Goal: Task Accomplishment & Management: Manage account settings

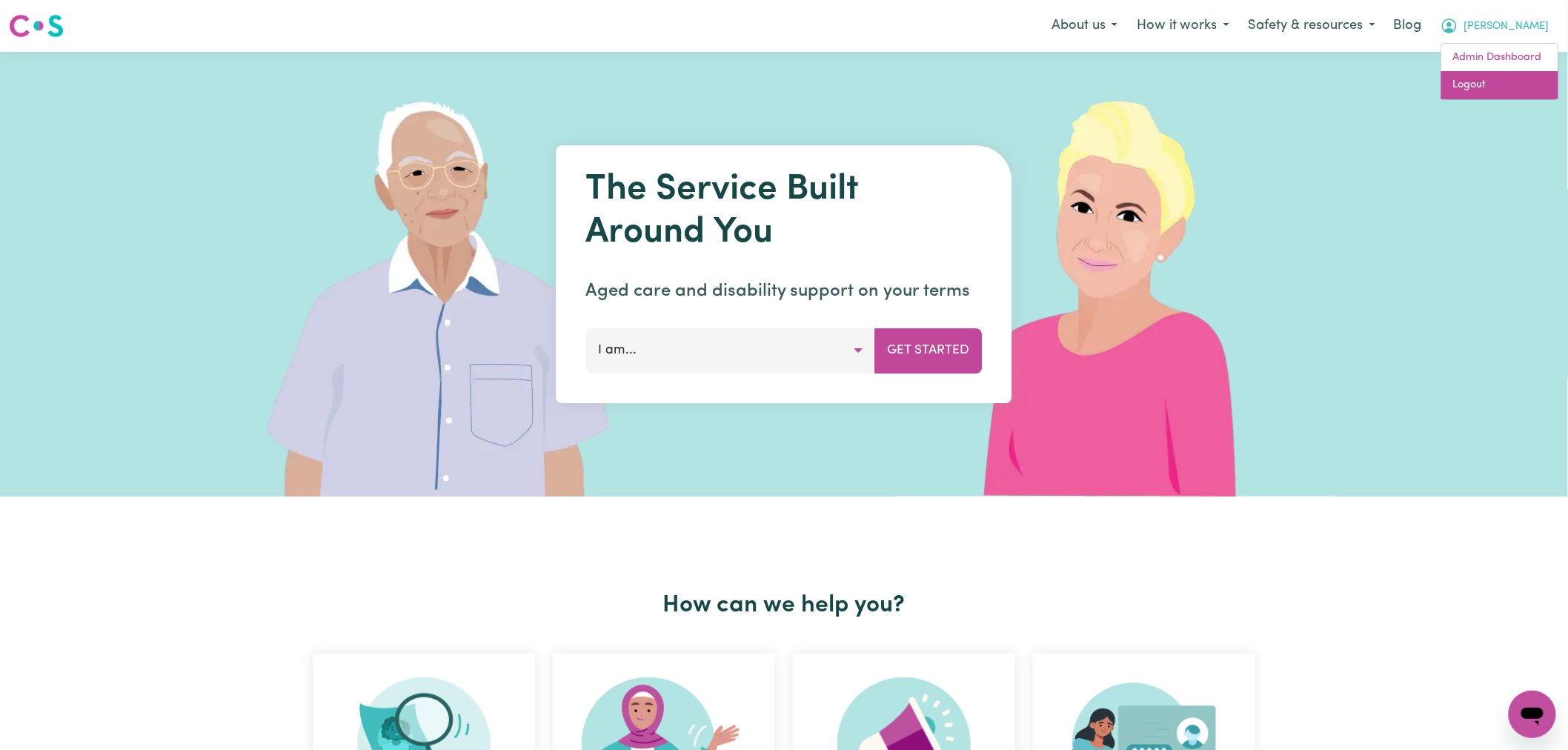
click at [1516, 86] on link "Logout" at bounding box center [1500, 85] width 118 height 28
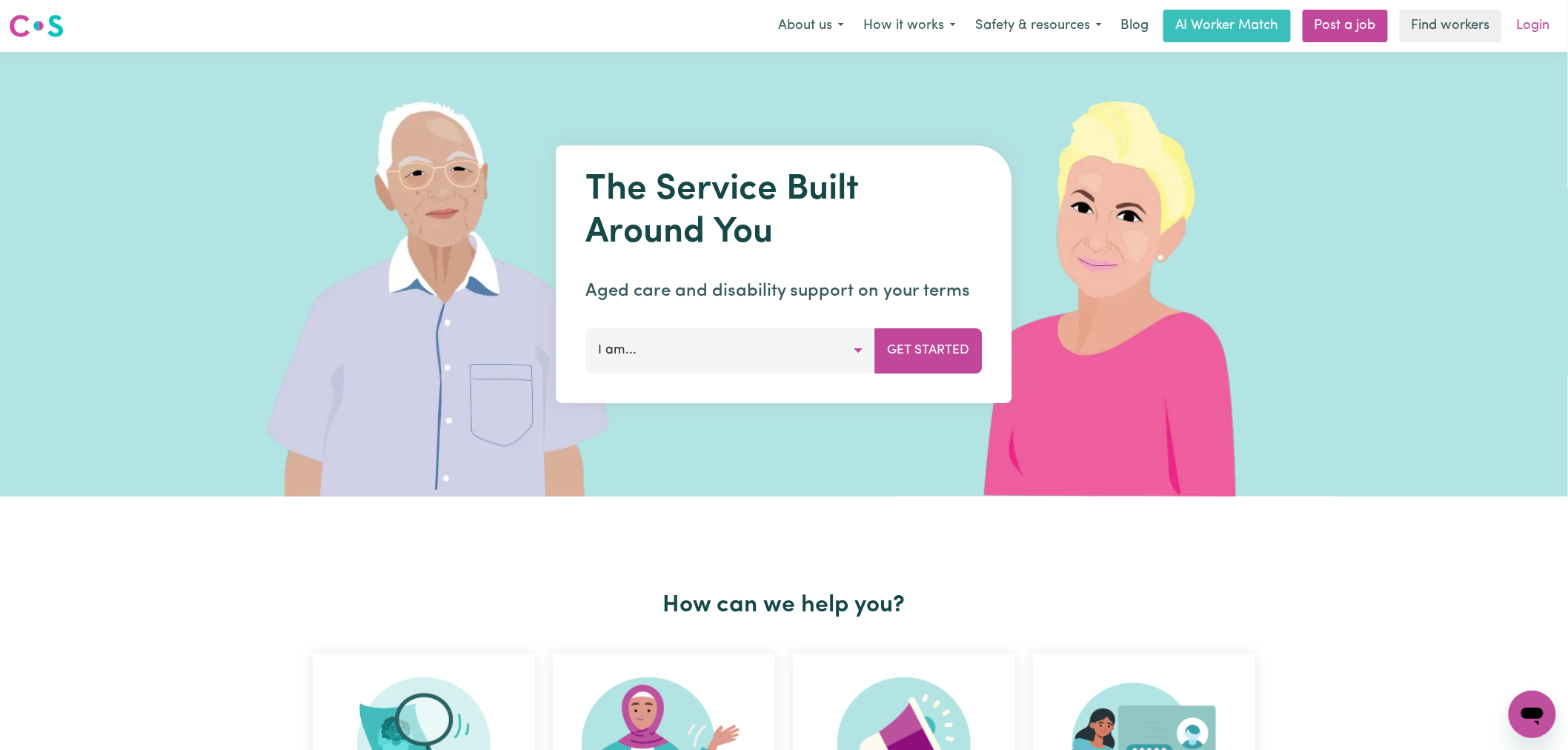
click at [1544, 21] on link "Login" at bounding box center [1534, 26] width 51 height 32
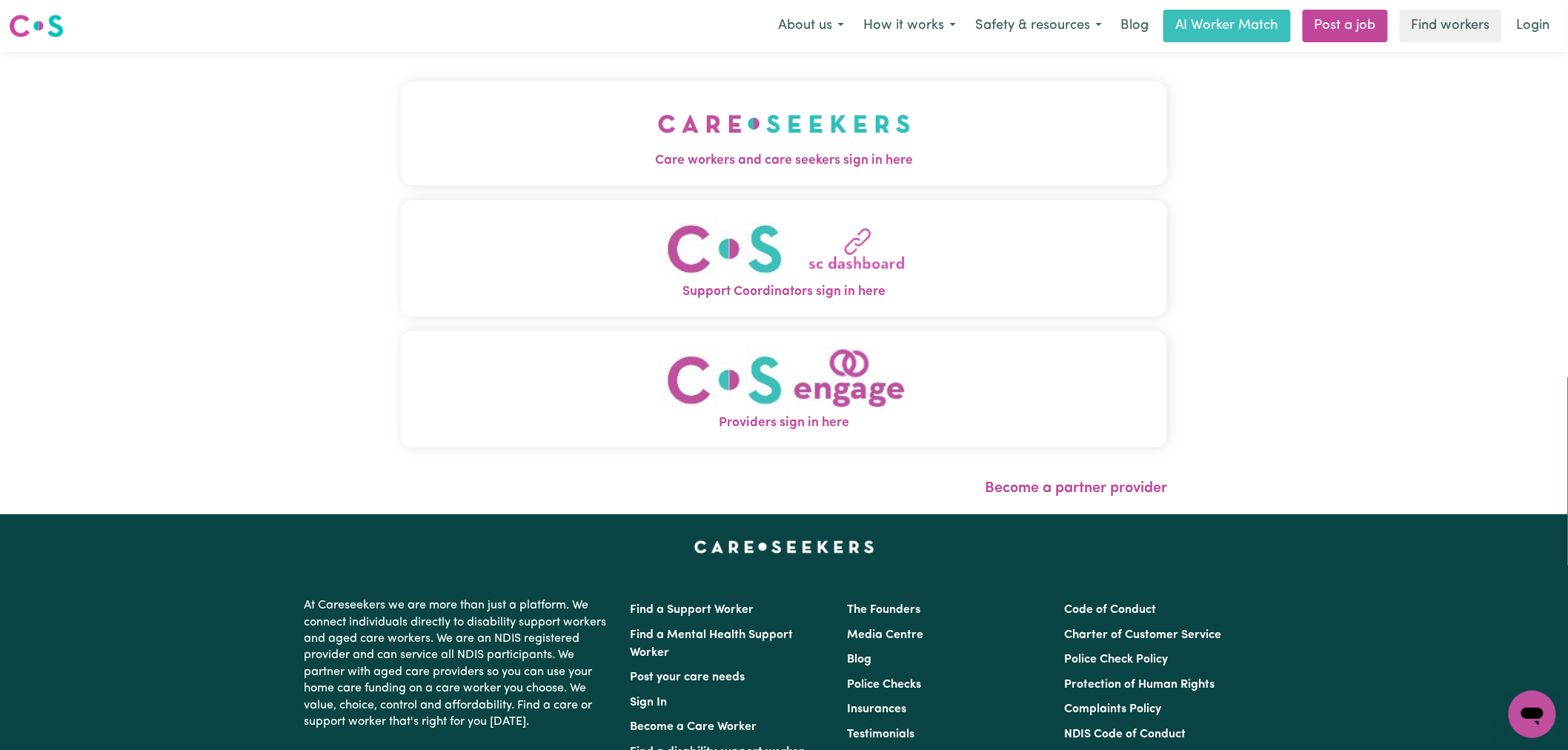
click at [538, 100] on button "Care workers and care seekers sign in here" at bounding box center [784, 133] width 766 height 103
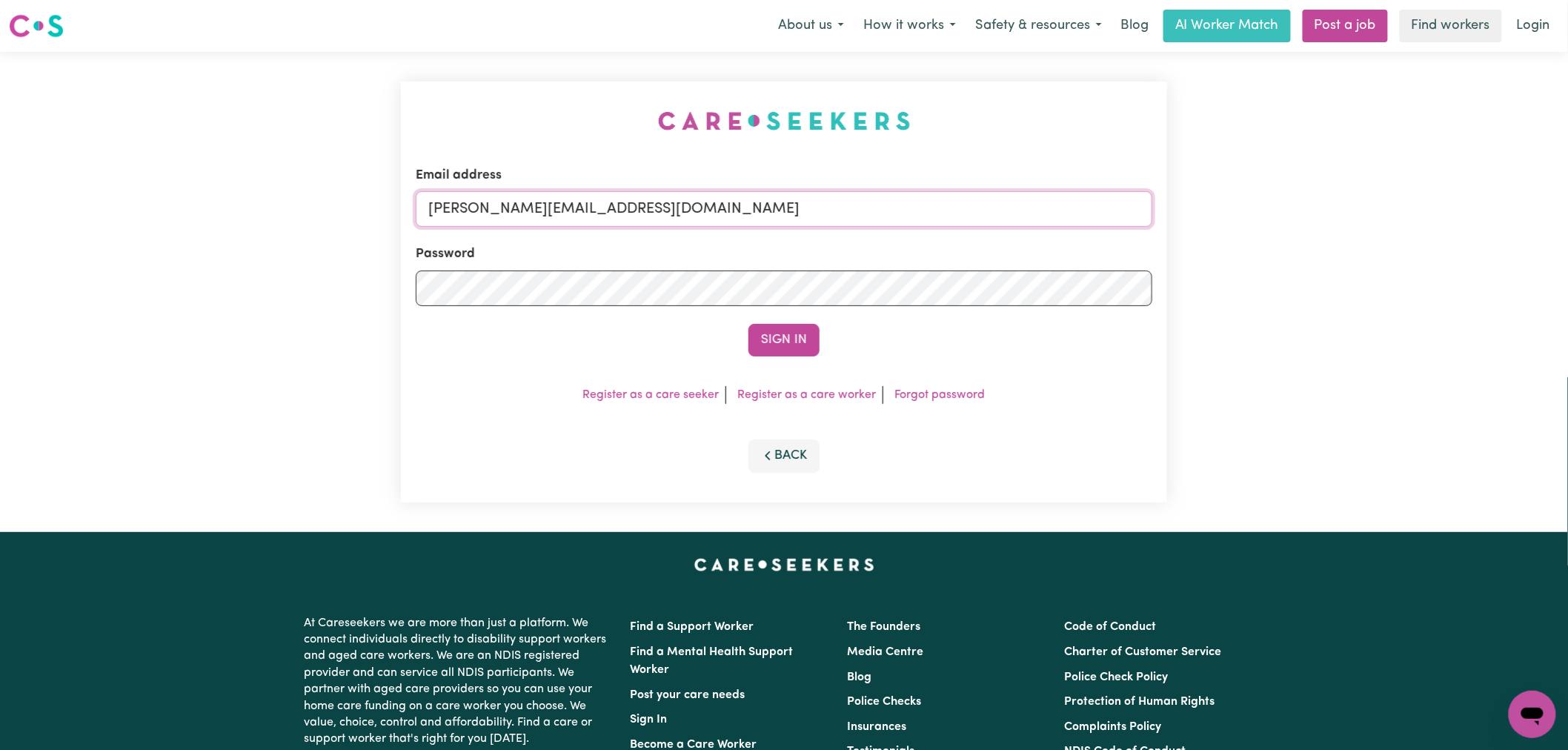
click at [674, 202] on input "[PERSON_NAME][EMAIL_ADDRESS][DOMAIN_NAME]" at bounding box center [784, 210] width 737 height 36
drag, startPoint x: 781, startPoint y: 206, endPoint x: 501, endPoint y: 210, distance: 280.0
click at [501, 210] on input "[EMAIL_ADDRESS][PERSON_NAME][DOMAIN_NAME]" at bounding box center [784, 210] width 737 height 36
type input "[EMAIL_ADDRESS][PERSON_NAME][DOMAIN_NAME]"
click at [799, 354] on button "Sign In" at bounding box center [784, 340] width 71 height 32
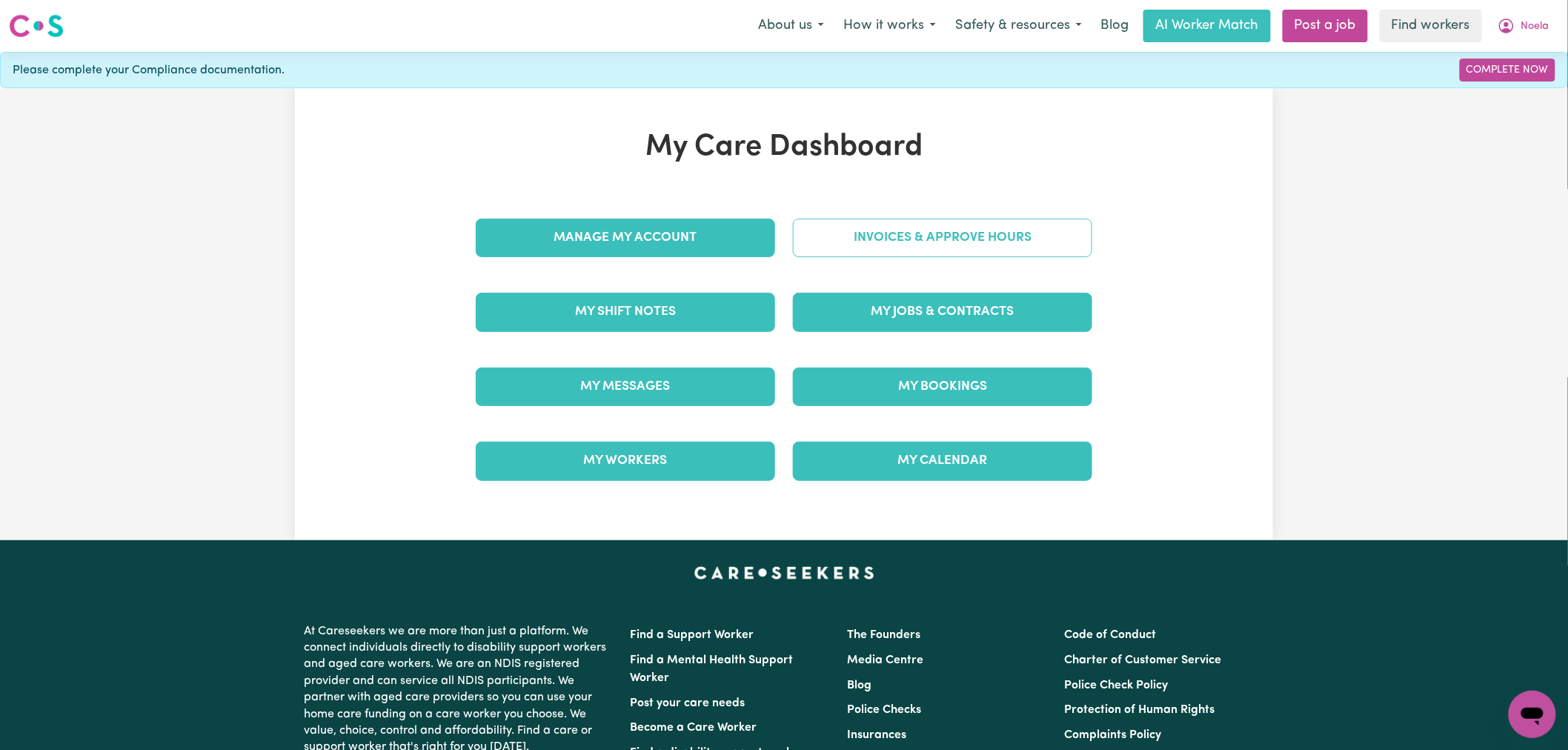
click at [912, 239] on link "Invoices & Approve Hours" at bounding box center [942, 238] width 300 height 39
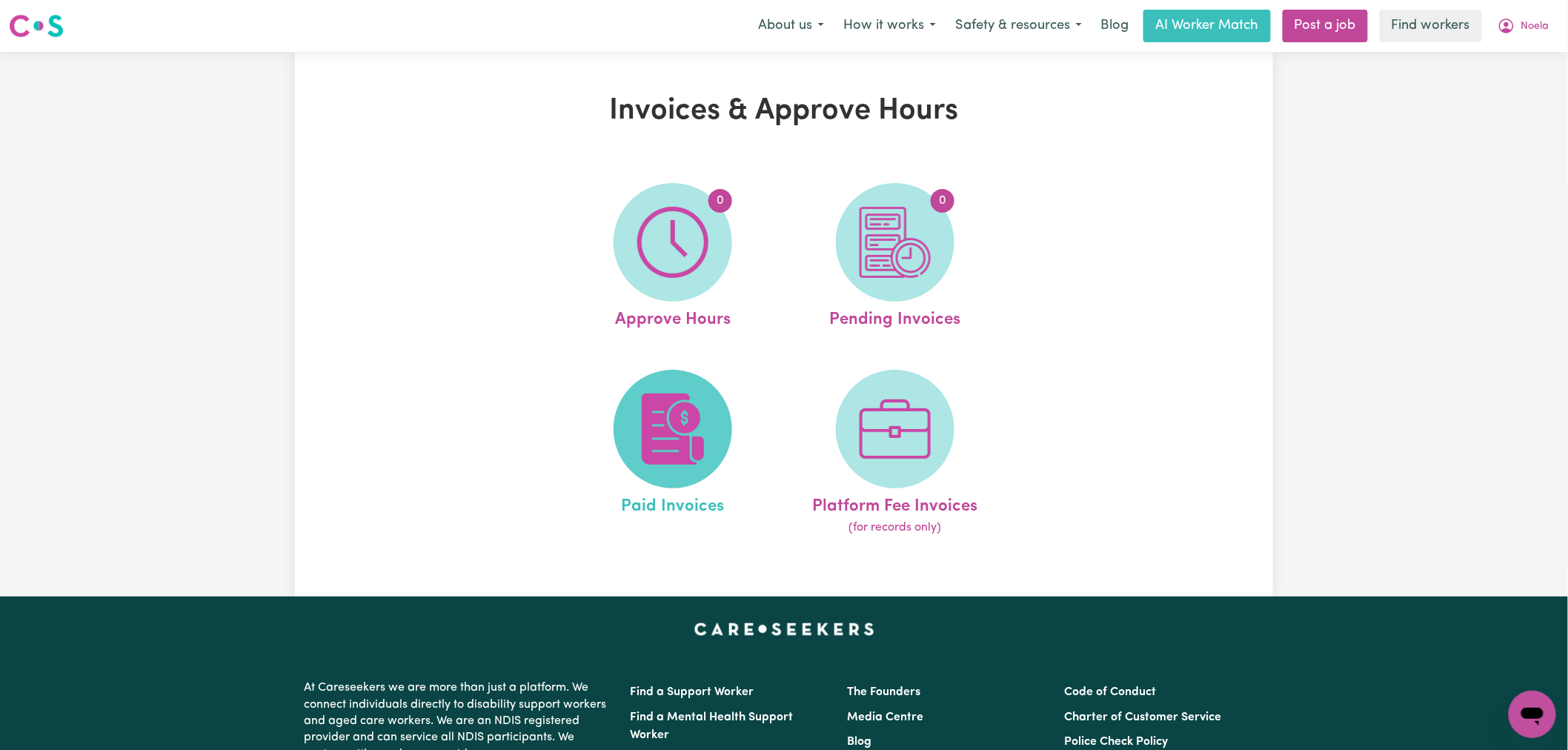
click at [694, 415] on img at bounding box center [672, 429] width 71 height 71
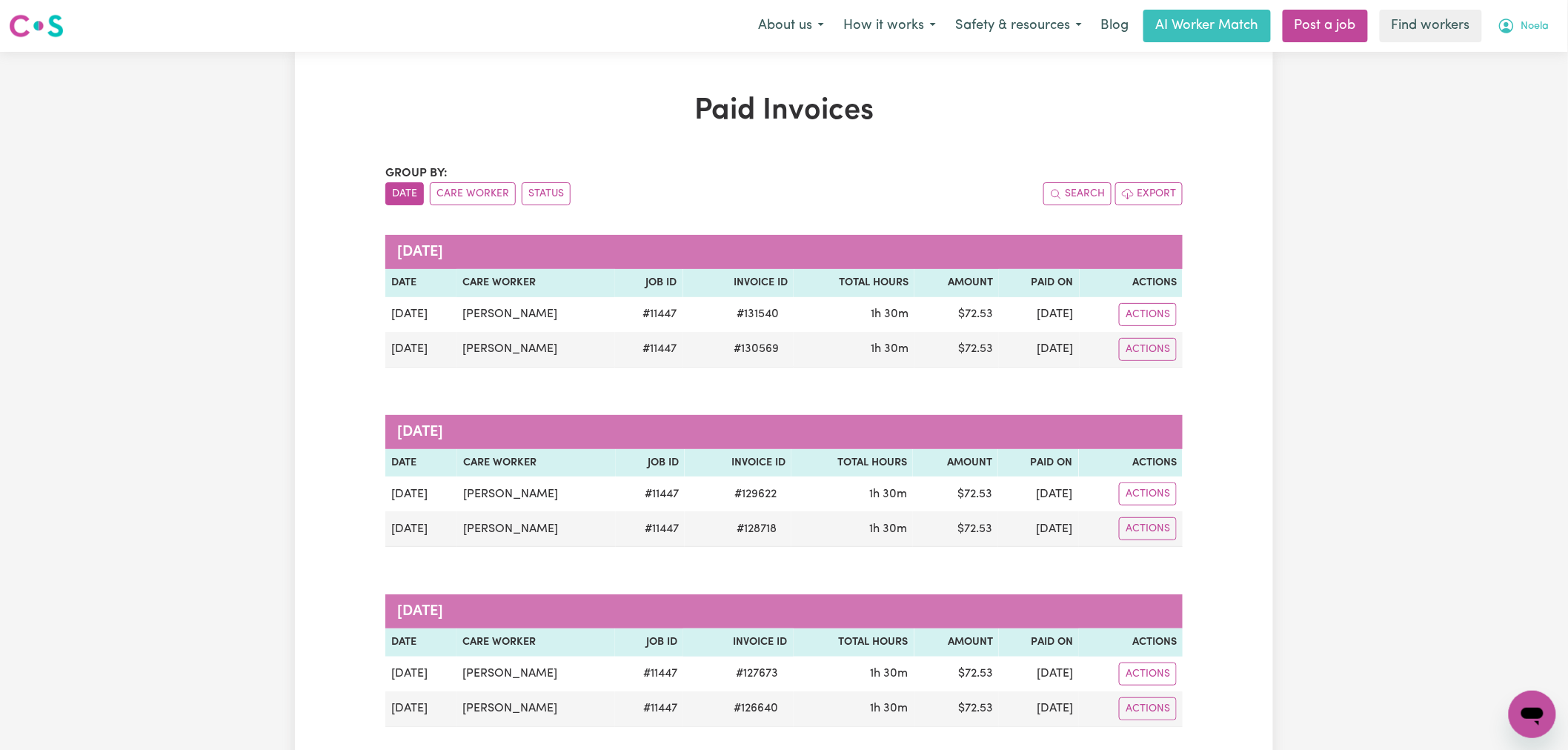
click at [1553, 31] on button "Noela" at bounding box center [1523, 26] width 71 height 31
click at [1516, 76] on link "Logout" at bounding box center [1500, 85] width 118 height 28
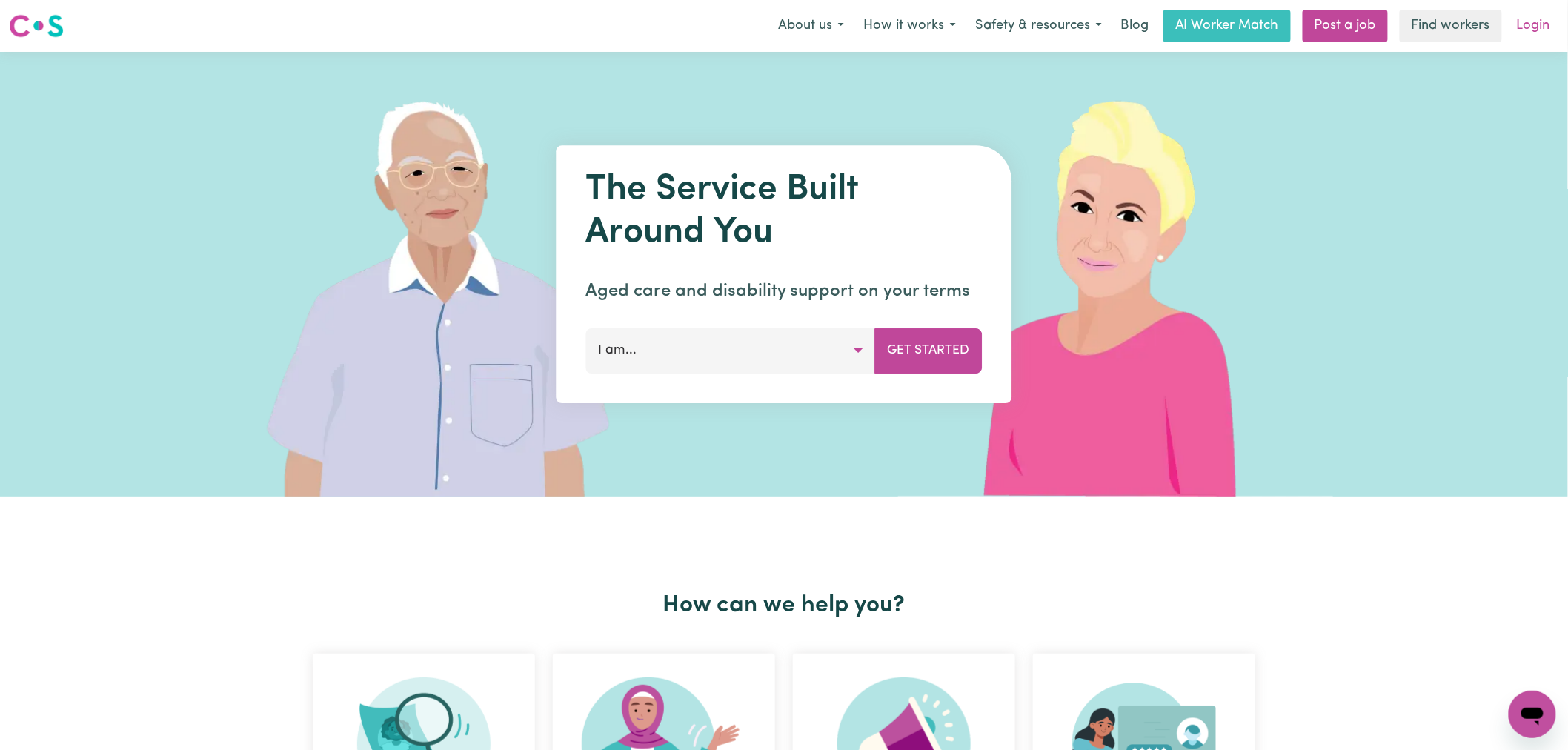
click at [1533, 34] on link "Login" at bounding box center [1534, 26] width 51 height 32
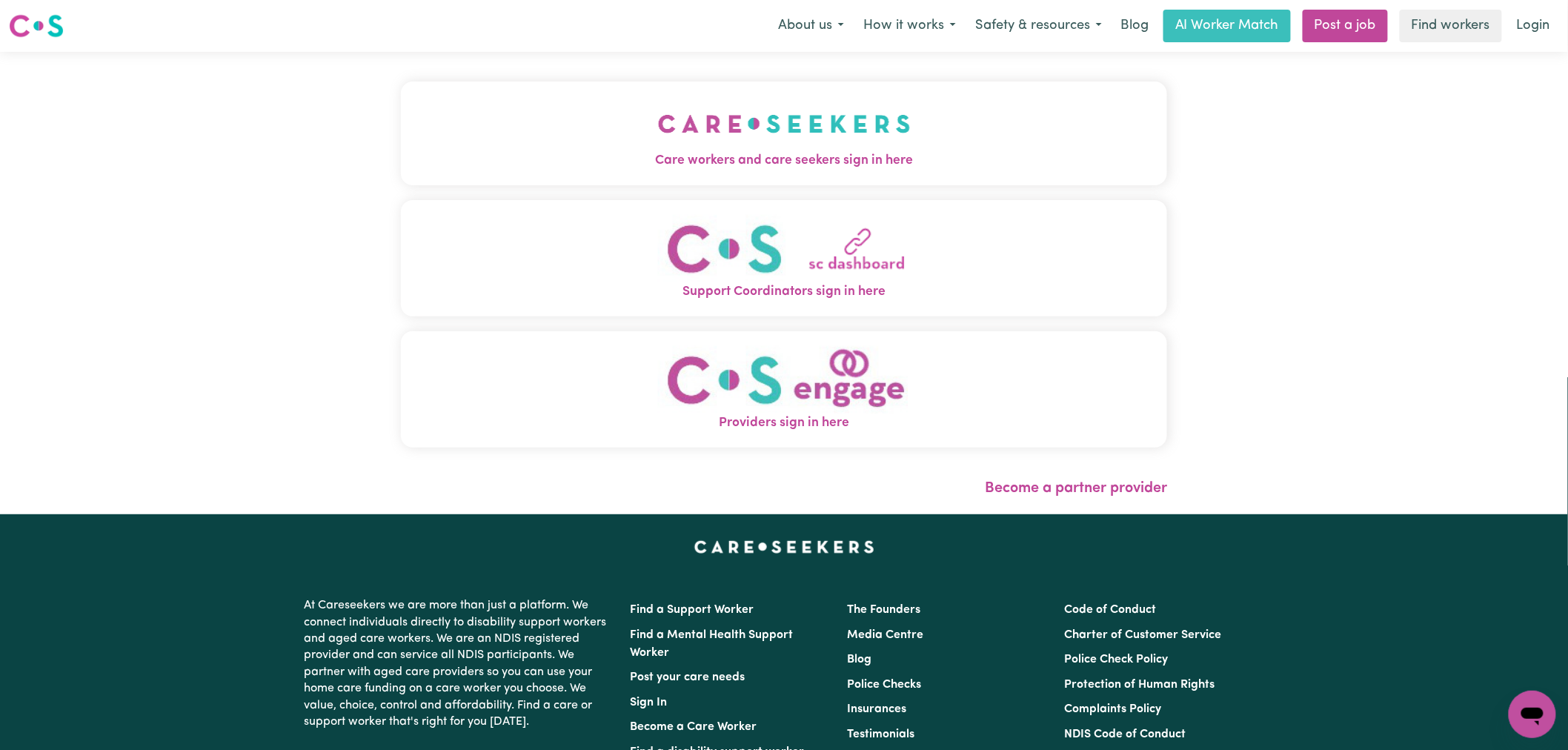
click at [440, 134] on button "Care workers and care seekers sign in here" at bounding box center [784, 133] width 766 height 103
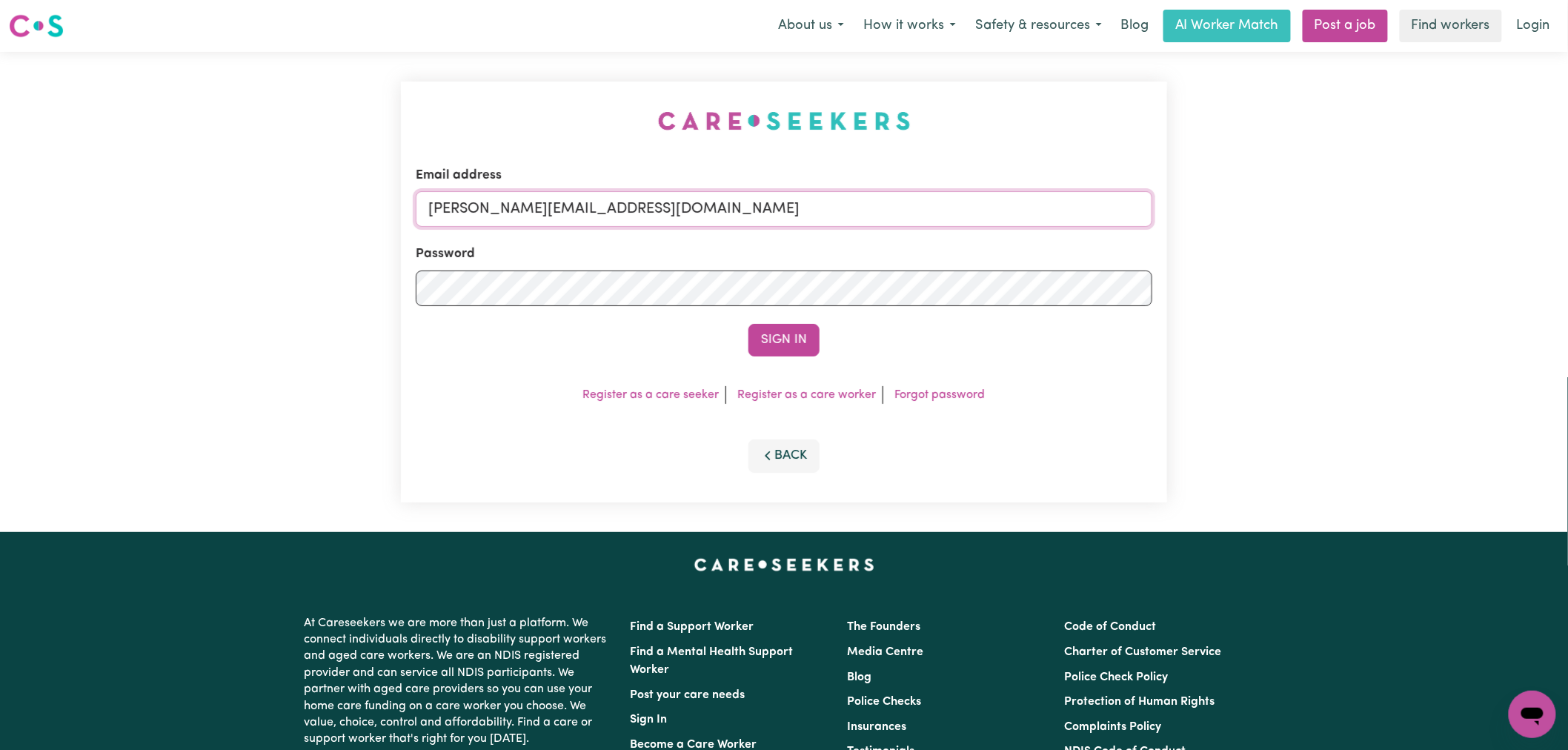
click at [724, 220] on input "[PERSON_NAME][EMAIL_ADDRESS][DOMAIN_NAME]" at bounding box center [784, 210] width 737 height 36
drag, startPoint x: 797, startPoint y: 212, endPoint x: 506, endPoint y: 206, distance: 291.1
click at [506, 206] on input "[EMAIL_ADDRESS][DOMAIN_NAME]" at bounding box center [784, 210] width 737 height 36
type input "[EMAIL_ADDRESS][DOMAIN_NAME]"
click at [761, 342] on button "Sign In" at bounding box center [784, 340] width 71 height 32
